Goal: Information Seeking & Learning: Learn about a topic

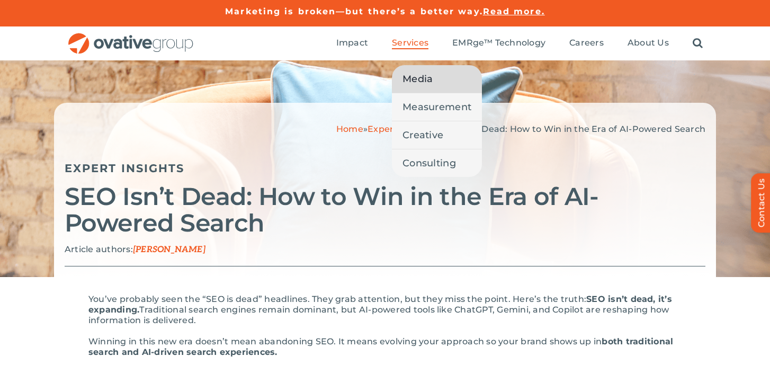
click at [420, 78] on span "Media" at bounding box center [418, 79] width 30 height 15
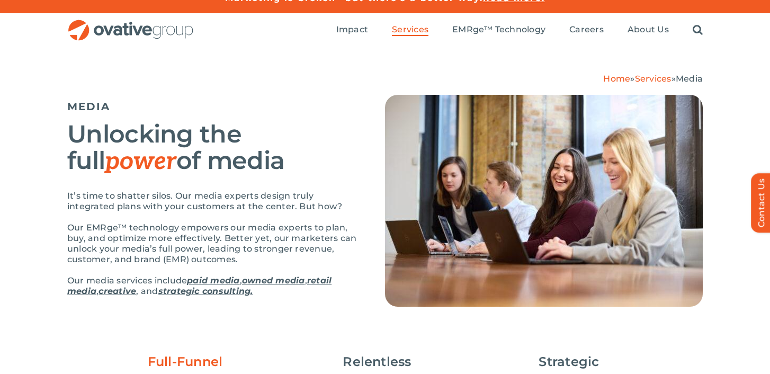
scroll to position [14, 0]
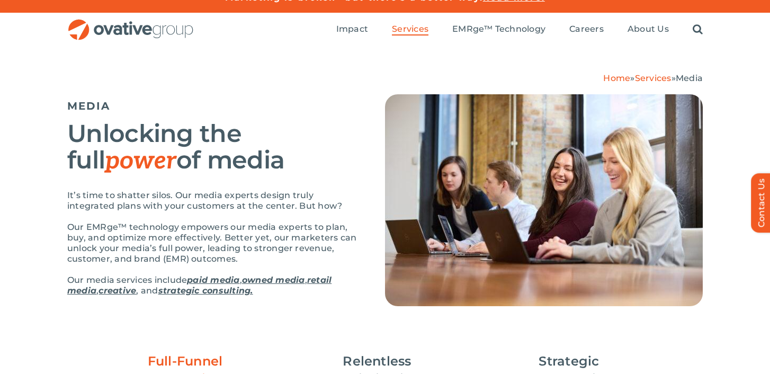
click at [281, 283] on link "owned media" at bounding box center [273, 280] width 63 height 10
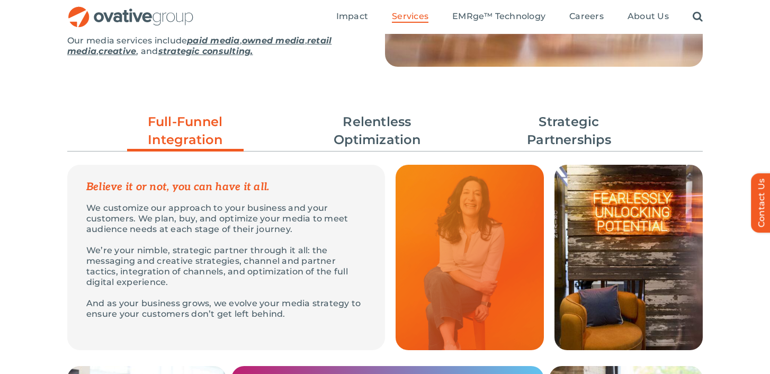
scroll to position [247, 0]
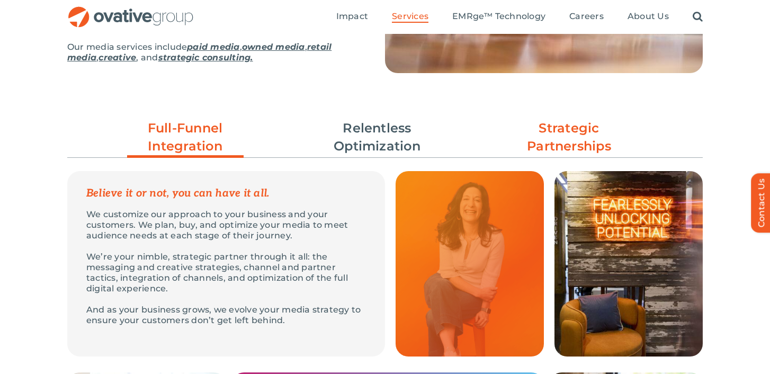
click at [562, 125] on link "Strategic Partnerships" at bounding box center [569, 137] width 117 height 36
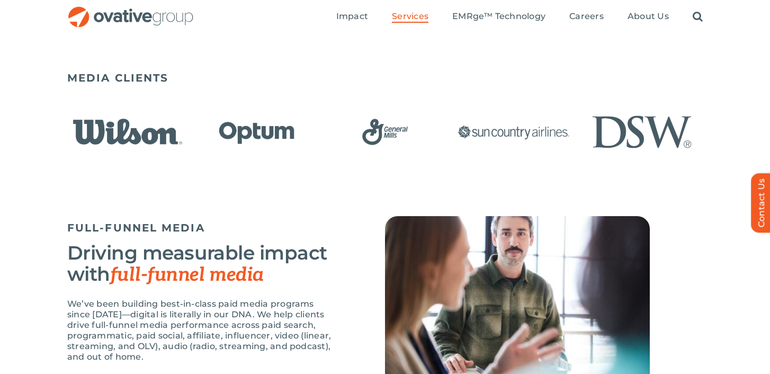
scroll to position [663, 0]
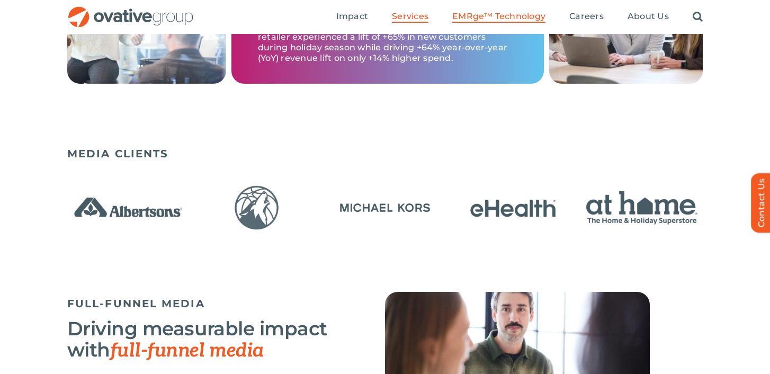
click at [519, 23] on li "EMRge™ Technology" at bounding box center [498, 17] width 93 height 12
click at [520, 17] on span "EMRge™ Technology" at bounding box center [498, 16] width 93 height 11
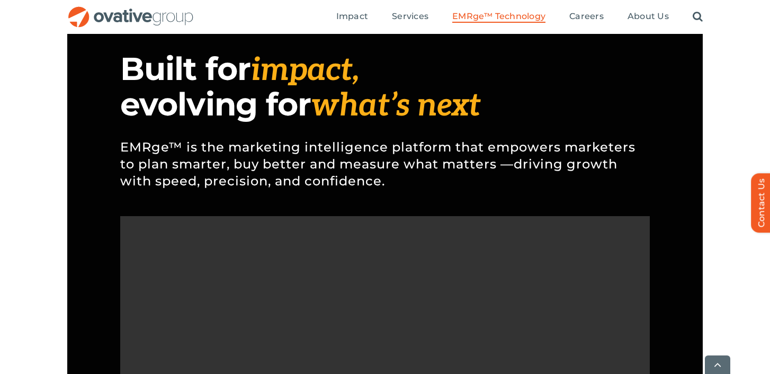
scroll to position [846, 0]
